Goal: Use online tool/utility: Use online tool/utility

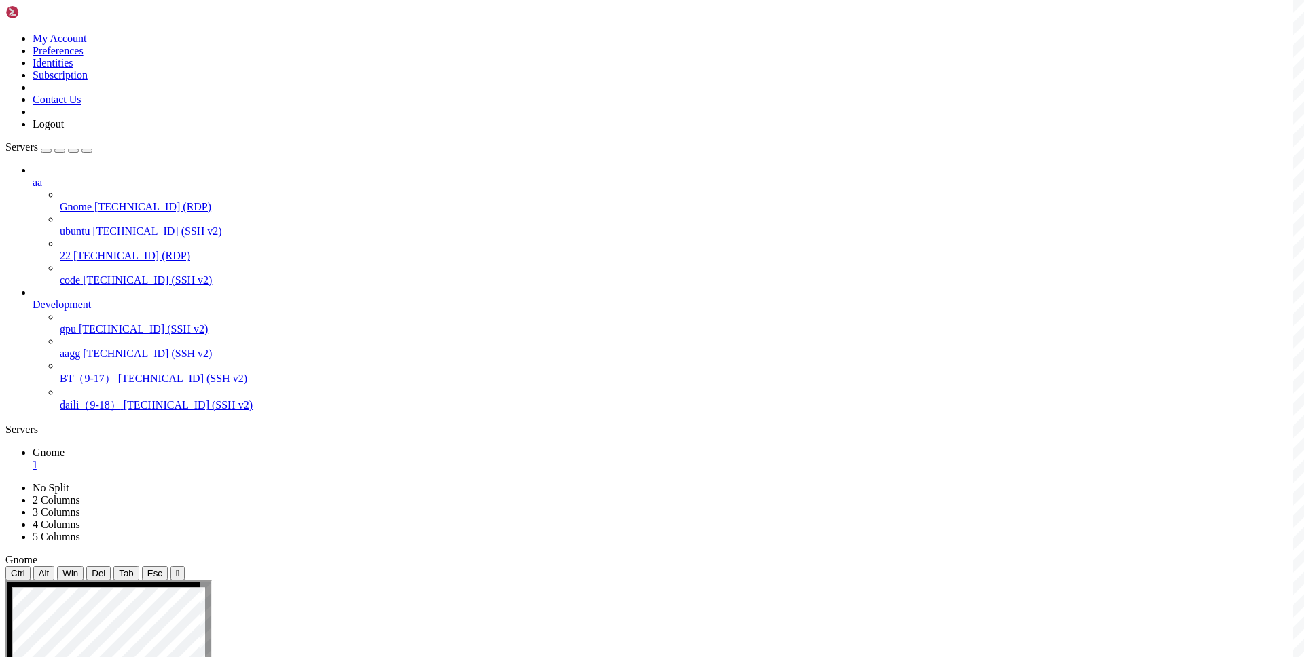
click at [236, 459] on div "" at bounding box center [666, 465] width 1266 height 12
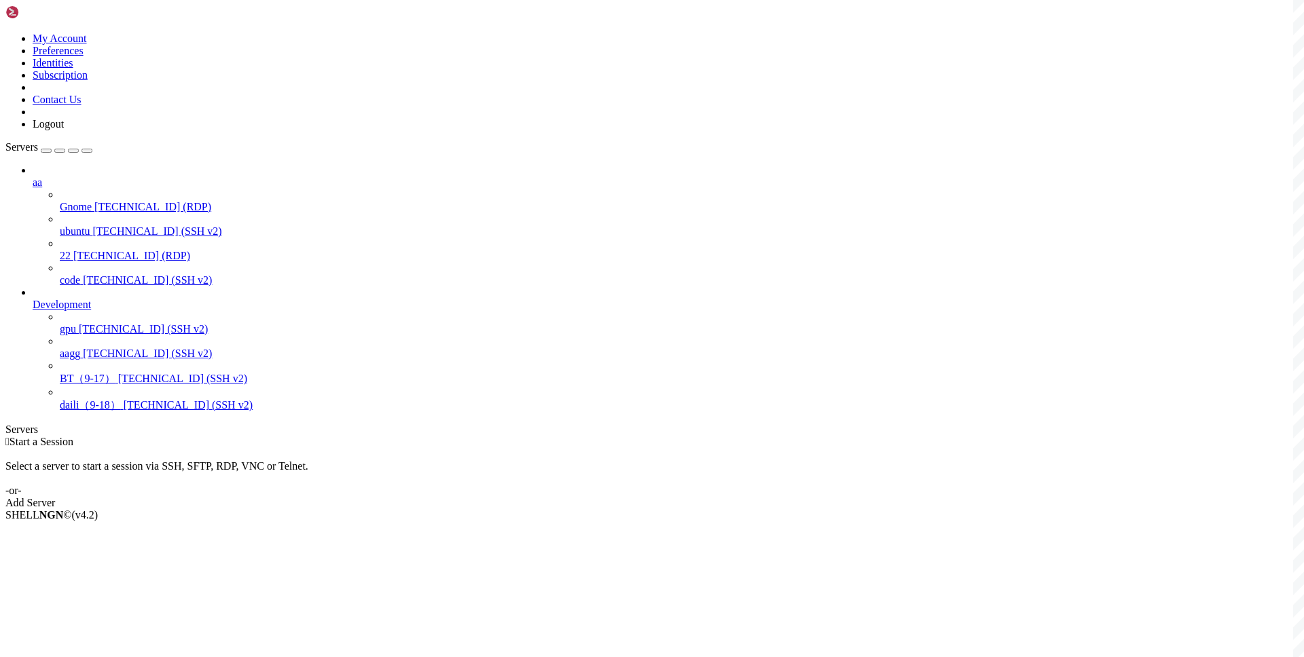
click at [471, 436] on div " Start a Session Select a server to start a session via SSH, SFTP, RDP, VNC or…" at bounding box center [651, 472] width 1293 height 73
